Goal: Information Seeking & Learning: Learn about a topic

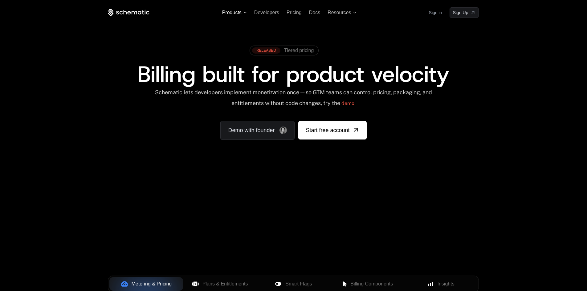
click at [239, 12] on span "Products" at bounding box center [231, 13] width 19 height 6
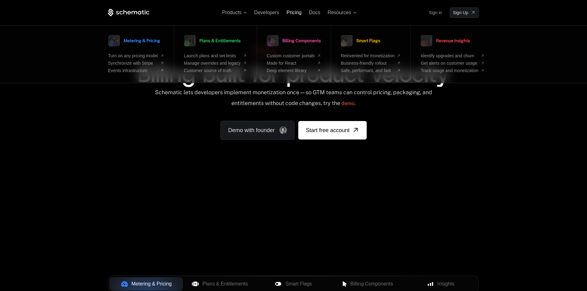
click at [282, 13] on ul "Products Metering & Pricing Turn on any pricing model Synchronize with Stripe E…" at bounding box center [289, 13] width 134 height 6
click at [300, 12] on span "Pricing" at bounding box center [293, 12] width 15 height 5
click at [298, 12] on span "Pricing" at bounding box center [293, 12] width 15 height 5
click at [287, 10] on span "Pricing" at bounding box center [293, 12] width 15 height 5
click at [291, 15] on span "Pricing" at bounding box center [293, 12] width 15 height 5
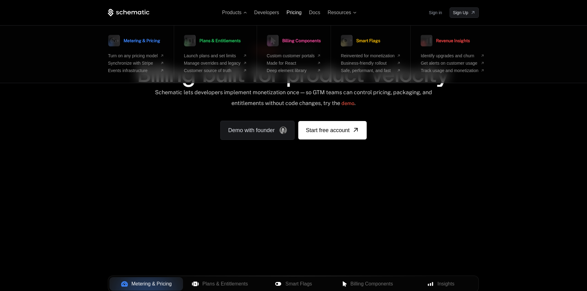
click at [291, 12] on span "Pricing" at bounding box center [293, 12] width 15 height 5
click at [417, 118] on div "RELEASED Tiered pricing Billing built for product velocity Schematic lets devel…" at bounding box center [293, 90] width 371 height 97
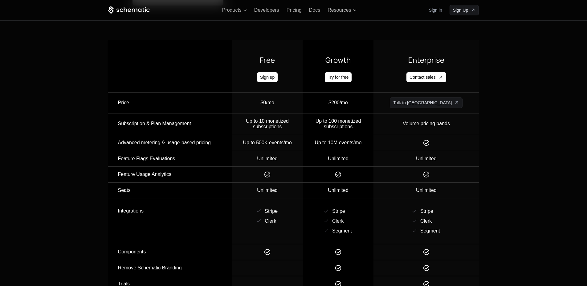
scroll to position [592, 0]
drag, startPoint x: 277, startPoint y: 136, endPoint x: 304, endPoint y: 141, distance: 26.9
click at [303, 141] on td "Up to 500K events/mo" at bounding box center [267, 144] width 71 height 16
click at [280, 136] on td "Up to 500K events/mo" at bounding box center [267, 144] width 71 height 16
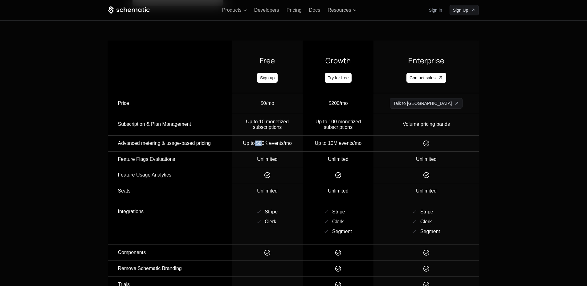
drag, startPoint x: 272, startPoint y: 134, endPoint x: 280, endPoint y: 134, distance: 8.0
click at [280, 141] on div "Up to 500K events/mo" at bounding box center [267, 144] width 70 height 6
drag, startPoint x: 259, startPoint y: 114, endPoint x: 304, endPoint y: 119, distance: 45.0
click at [302, 119] on div "Up to 10 monetized subscriptions" at bounding box center [267, 124] width 70 height 11
click at [300, 124] on td "Up to 10 monetized subscriptions" at bounding box center [267, 125] width 71 height 22
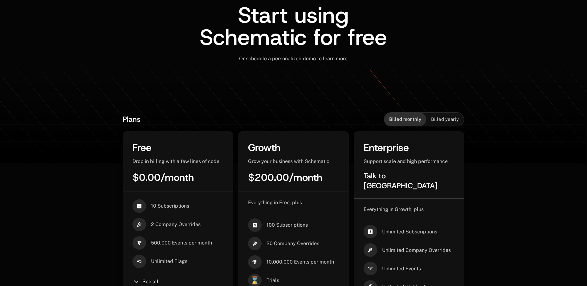
scroll to position [0, 0]
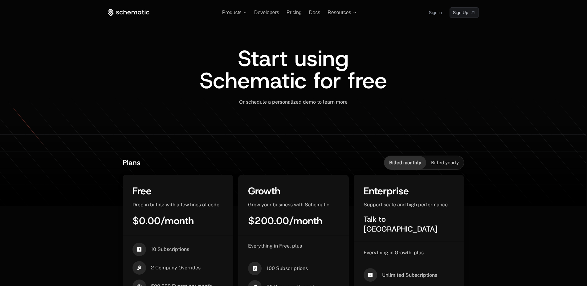
click at [443, 164] on span "Billed yearly" at bounding box center [445, 163] width 28 height 6
click at [408, 160] on span "Billed monthly" at bounding box center [405, 163] width 32 height 6
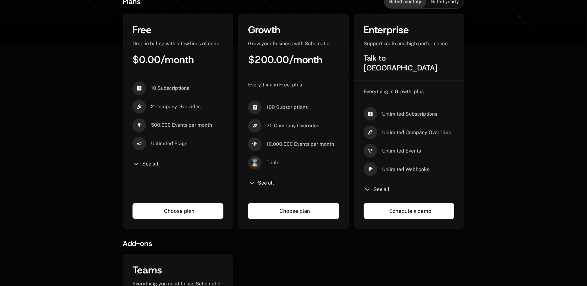
scroll to position [162, 0]
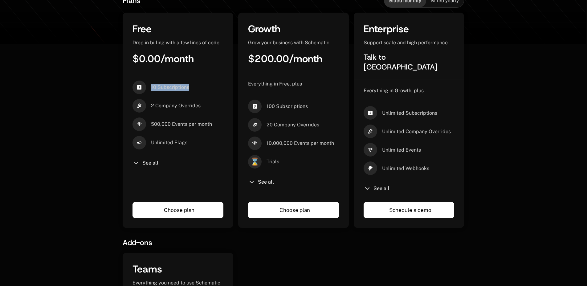
drag, startPoint x: 192, startPoint y: 87, endPoint x: 152, endPoint y: 84, distance: 41.1
click at [152, 84] on div "10 Subscriptions" at bounding box center [177, 88] width 91 height 14
click at [158, 89] on span "10 Subscriptions" at bounding box center [170, 87] width 38 height 7
drag, startPoint x: 151, startPoint y: 105, endPoint x: 211, endPoint y: 113, distance: 60.6
click at [211, 113] on div "10 Subscriptions 2 Company Overrides 500,000 Events per month Unlimited Flags S…" at bounding box center [177, 137] width 91 height 112
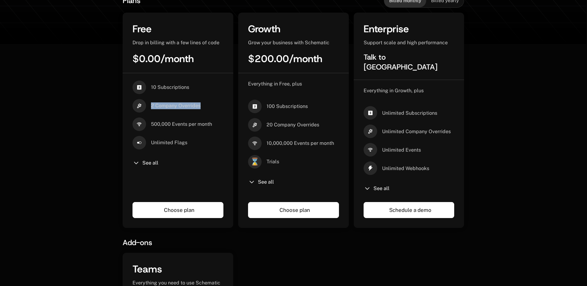
click at [210, 113] on div "10 Subscriptions 2 Company Overrides 500,000 Events per month Unlimited Flags S…" at bounding box center [177, 137] width 91 height 112
drag, startPoint x: 148, startPoint y: 125, endPoint x: 211, endPoint y: 126, distance: 62.2
click at [211, 126] on div "500,000 Events per month" at bounding box center [177, 125] width 91 height 14
click at [202, 143] on div "Unlimited Flags" at bounding box center [177, 143] width 91 height 14
click at [146, 165] on span "See all" at bounding box center [150, 163] width 16 height 5
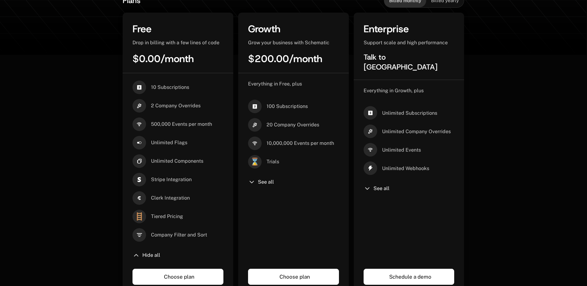
scroll to position [174, 0]
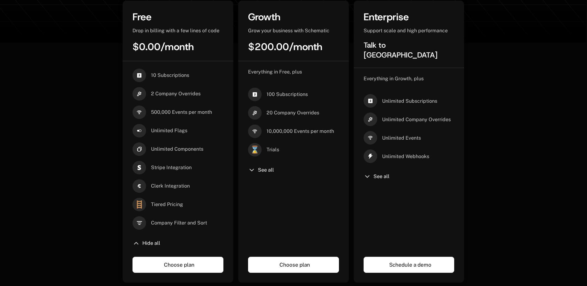
drag, startPoint x: 159, startPoint y: 186, endPoint x: 184, endPoint y: 184, distance: 25.4
click at [183, 184] on span "Clerk Integration" at bounding box center [170, 186] width 39 height 7
drag, startPoint x: 169, startPoint y: 200, endPoint x: 175, endPoint y: 199, distance: 6.3
click at [173, 199] on div "Tiered Pricing" at bounding box center [167, 205] width 32 height 14
click at [175, 199] on div "Tiered Pricing" at bounding box center [167, 205] width 32 height 14
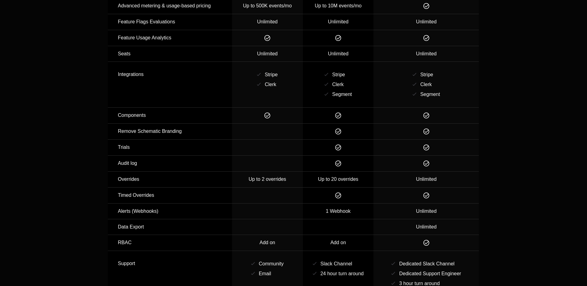
scroll to position [0, 0]
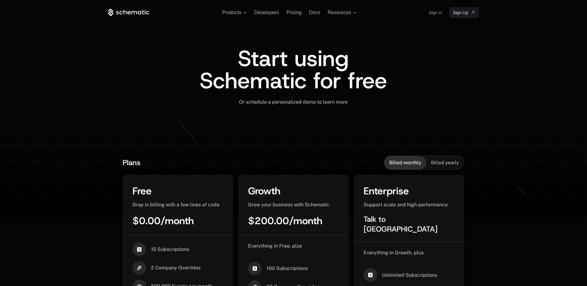
click at [288, 117] on div "Start using Schematic for free Or schedule a personalized demo to learn more ﻿" at bounding box center [293, 83] width 310 height 131
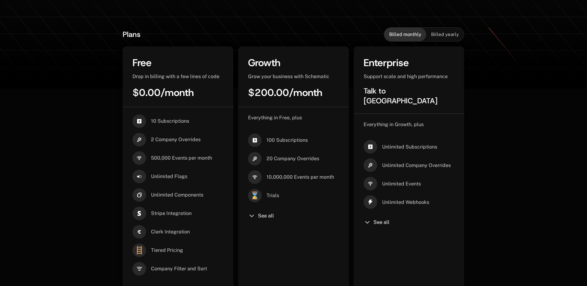
scroll to position [127, 0]
